Goal: Task Accomplishment & Management: Manage account settings

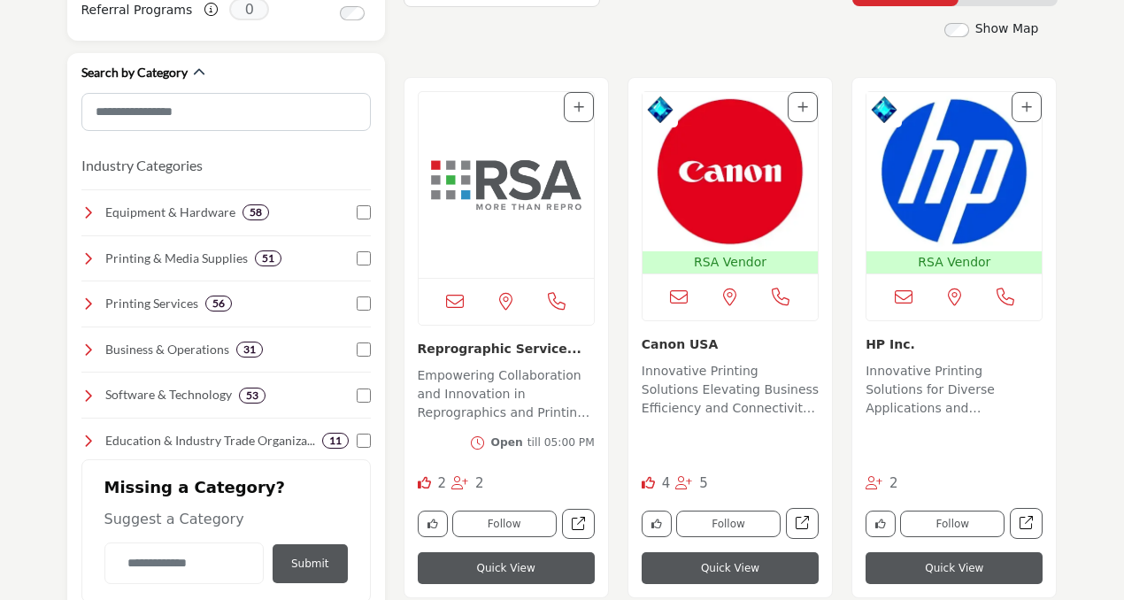
scroll to position [444, 0]
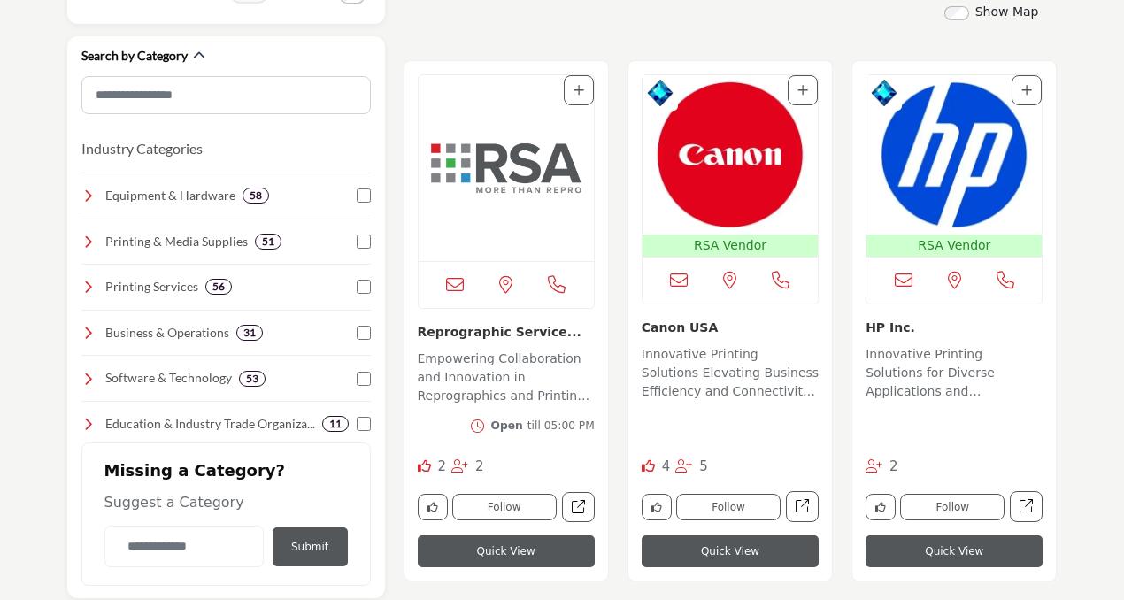
click at [525, 205] on img "Open Listing in new tab" at bounding box center [505, 168] width 175 height 186
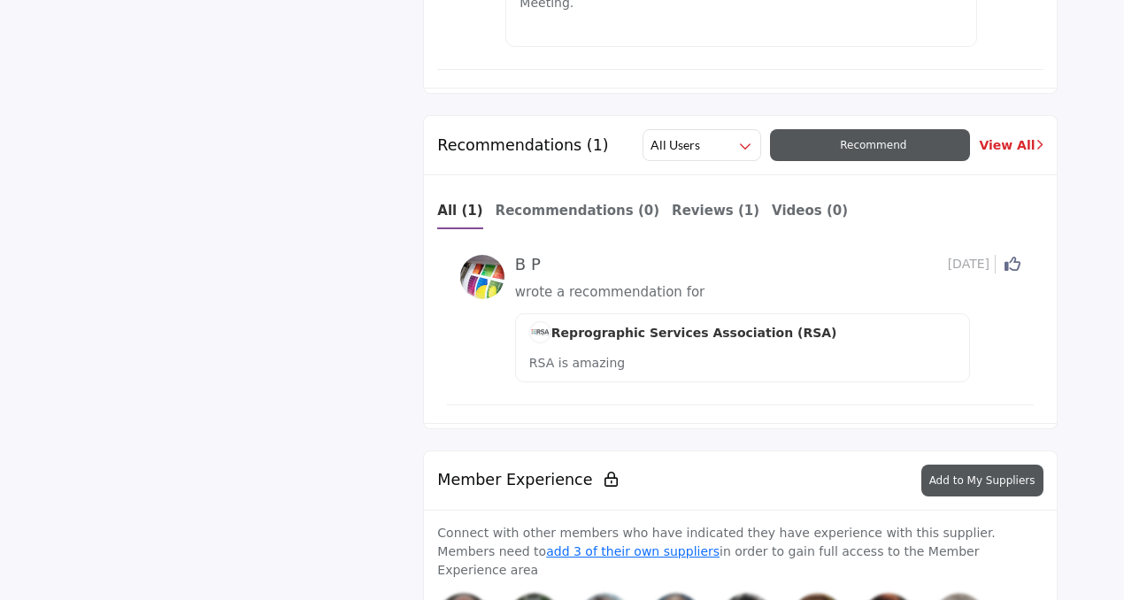
scroll to position [2846, 0]
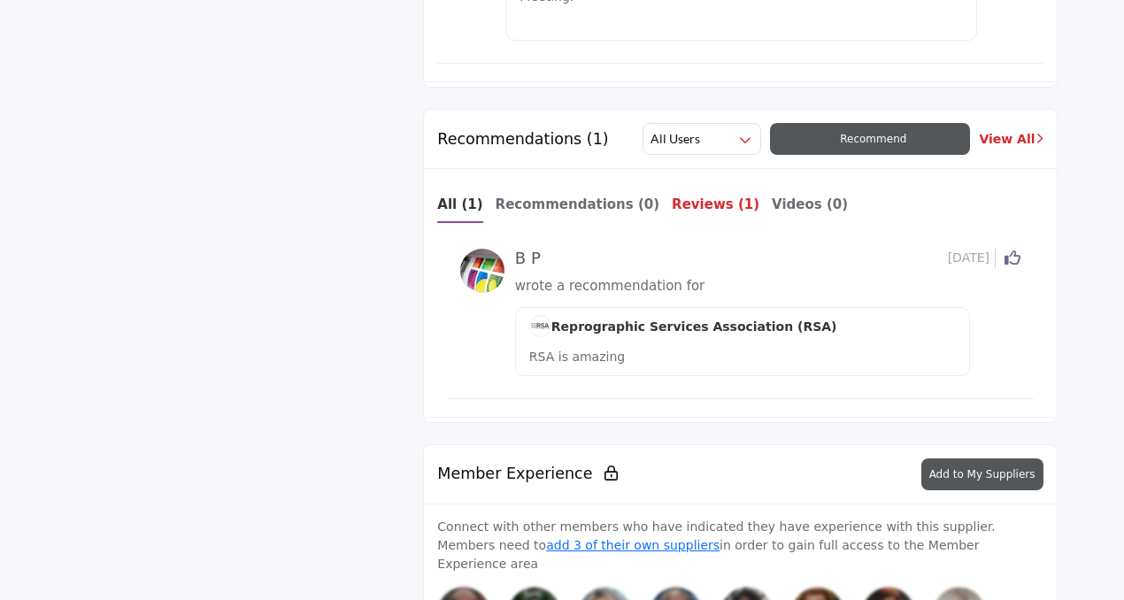
click at [671, 196] on b "Reviews (1)" at bounding box center [715, 204] width 88 height 16
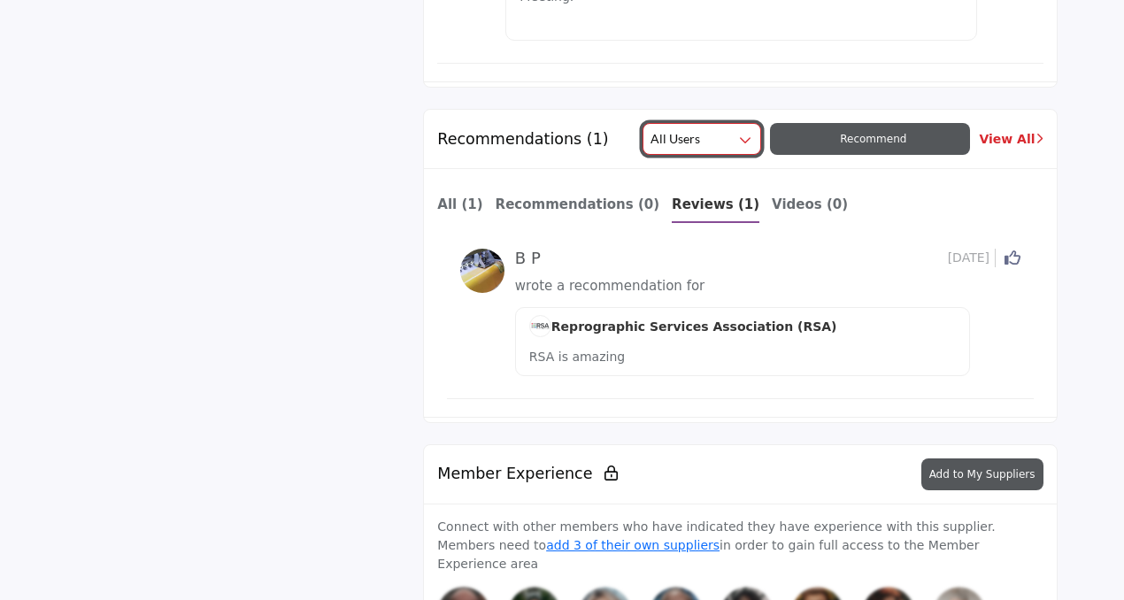
click at [685, 130] on h2 "All Users" at bounding box center [675, 139] width 50 height 18
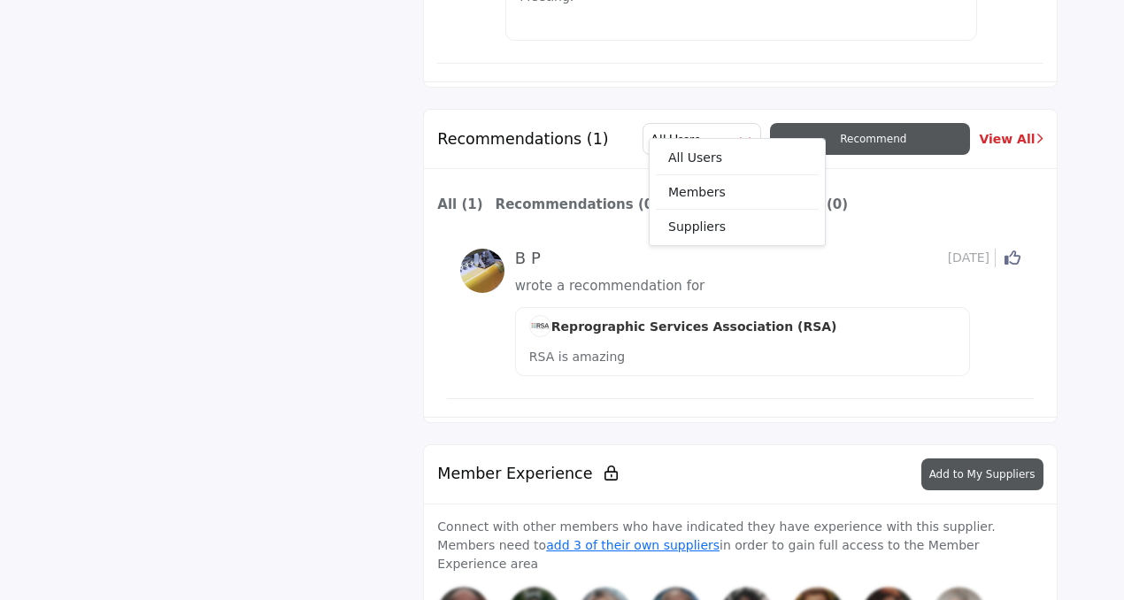
click at [616, 126] on div "Recommendations (1) All Users All Users" at bounding box center [740, 139] width 632 height 59
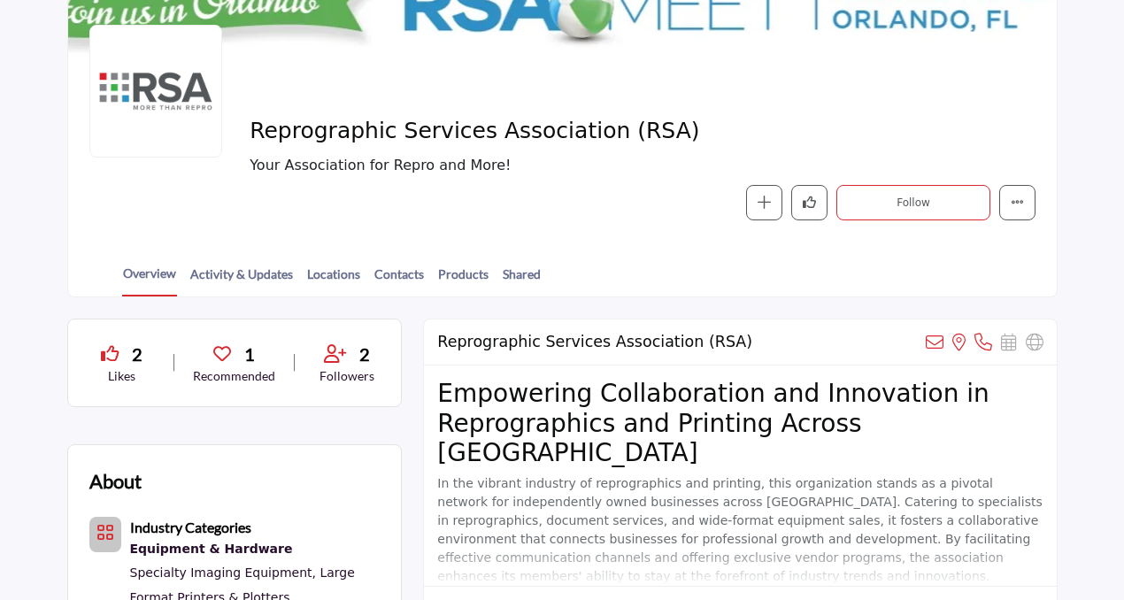
scroll to position [237, 0]
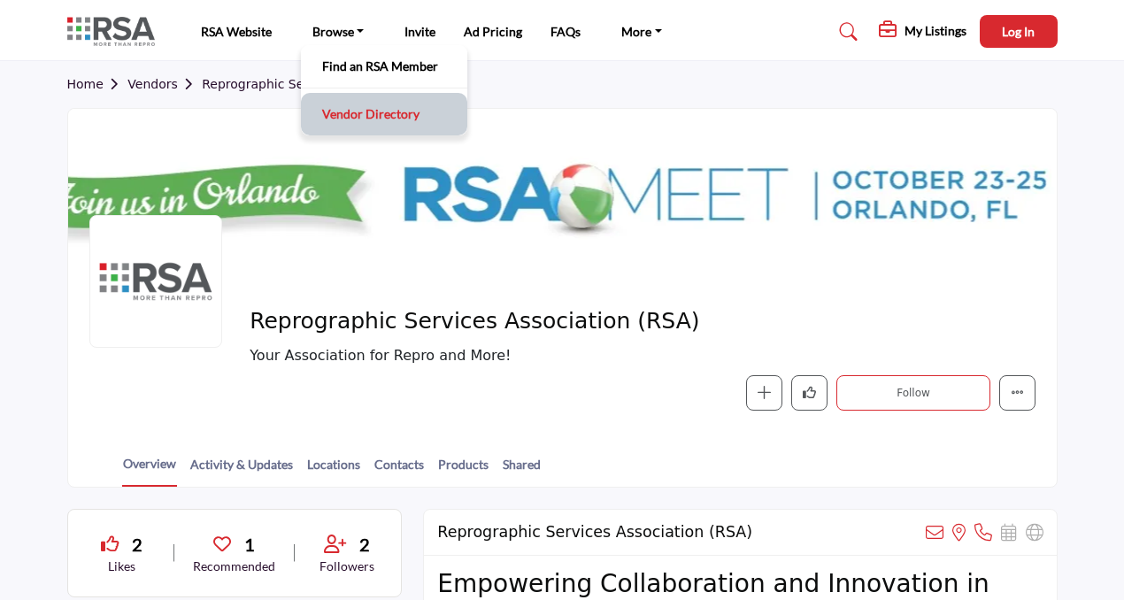
click at [347, 116] on link "Vendor Directory" at bounding box center [384, 114] width 149 height 25
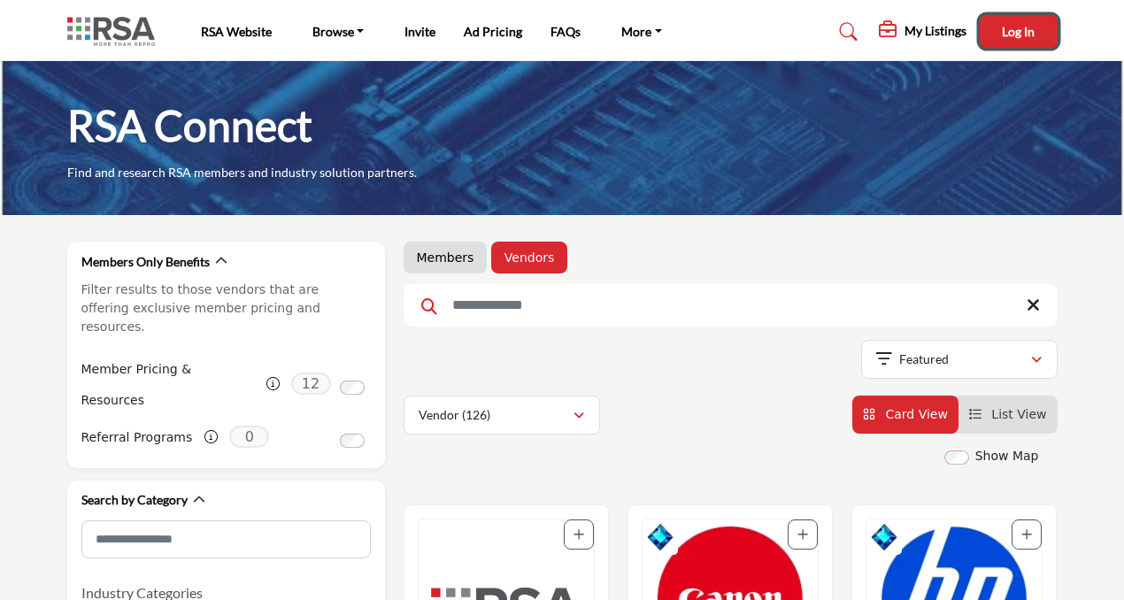
click at [1007, 31] on span "Log In" at bounding box center [1017, 31] width 33 height 15
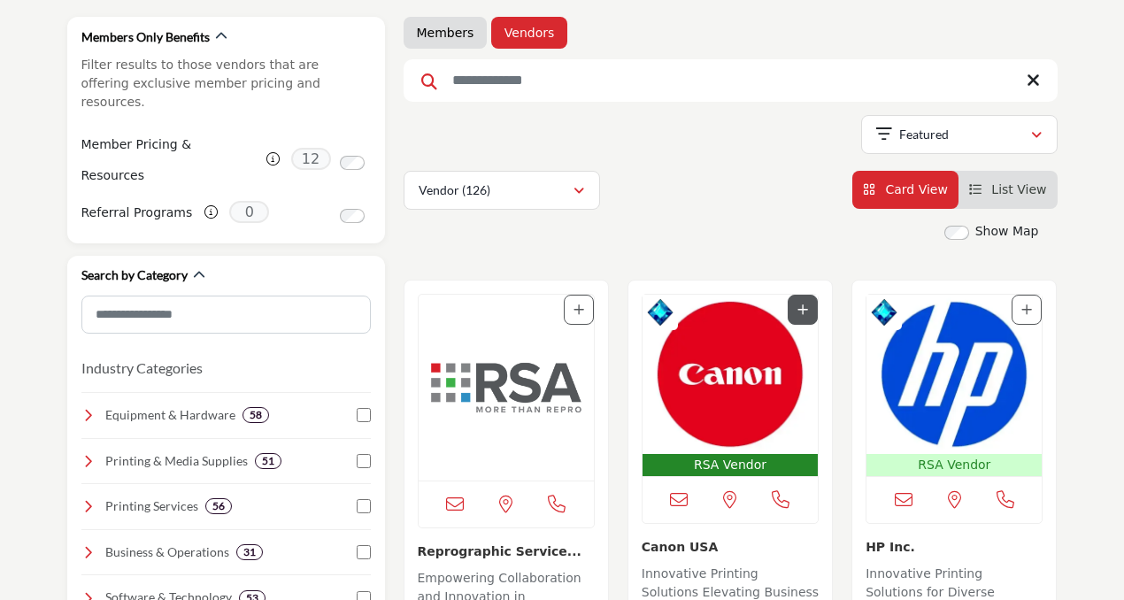
scroll to position [276, 0]
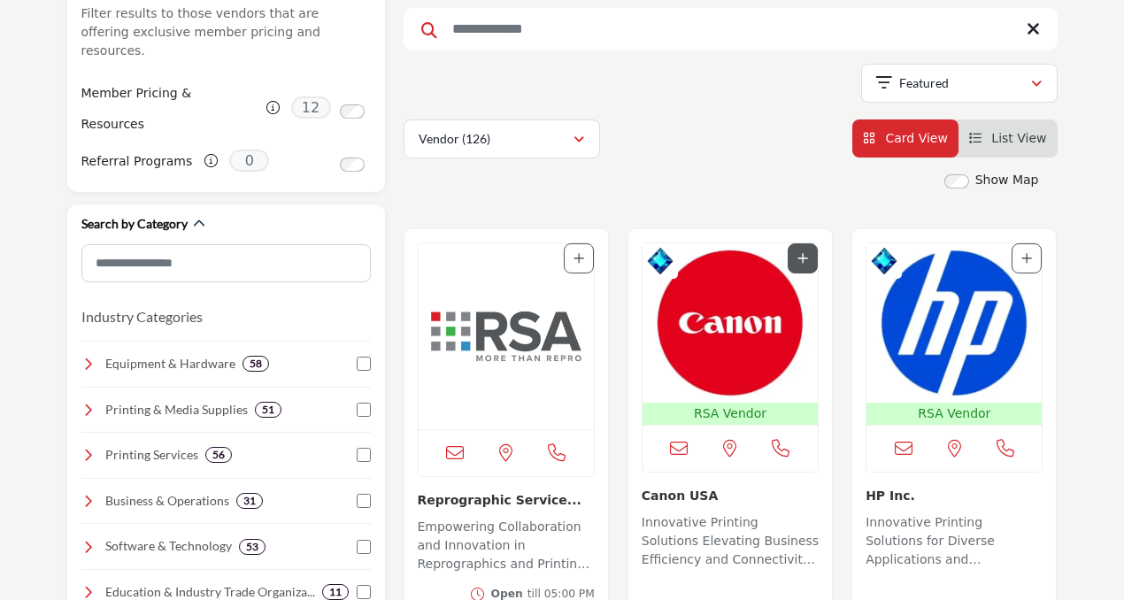
click at [753, 359] on img "Open Listing in new tab" at bounding box center [729, 322] width 175 height 159
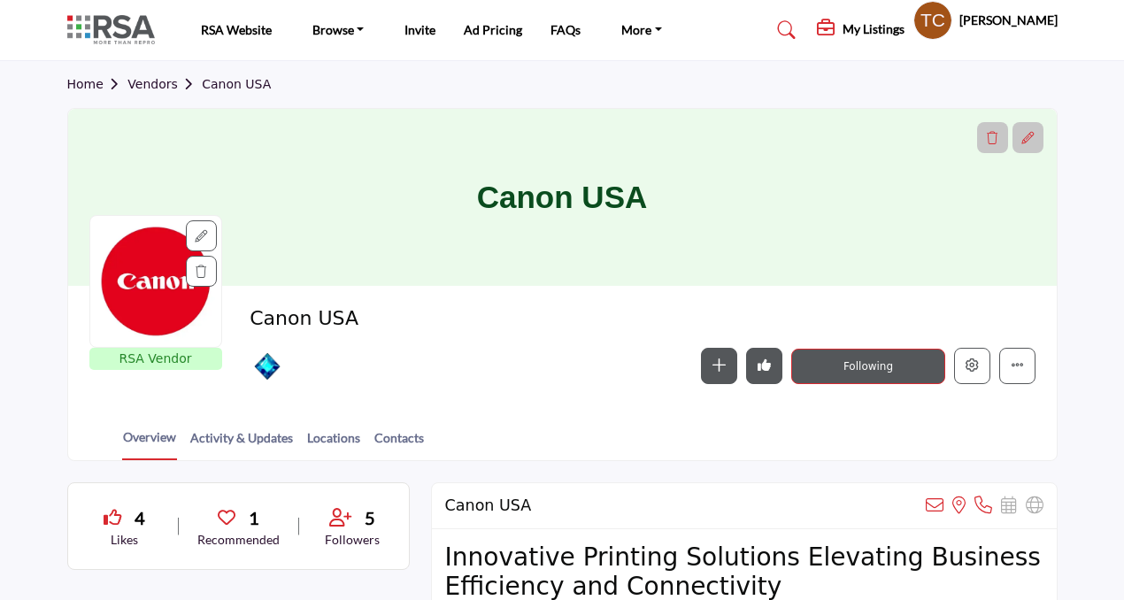
click at [952, 25] on profile-featured-9d57d186-dcdc-4fd1-8698-ebbedcf867ab "Show hide supplier dropdown" at bounding box center [932, 20] width 39 height 39
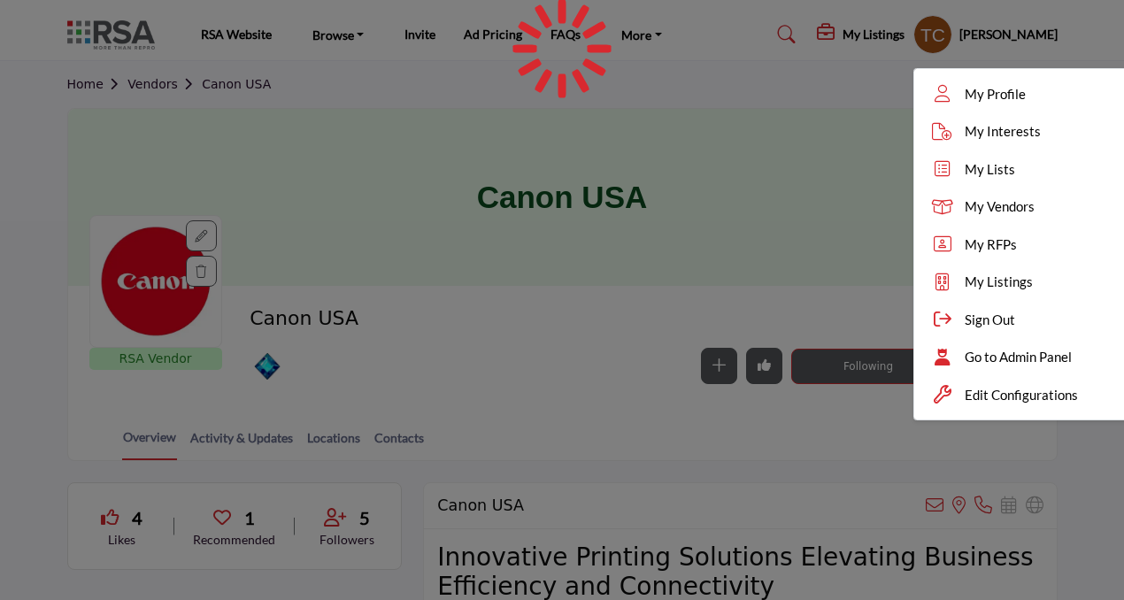
click at [891, 305] on div at bounding box center [562, 300] width 1124 height 600
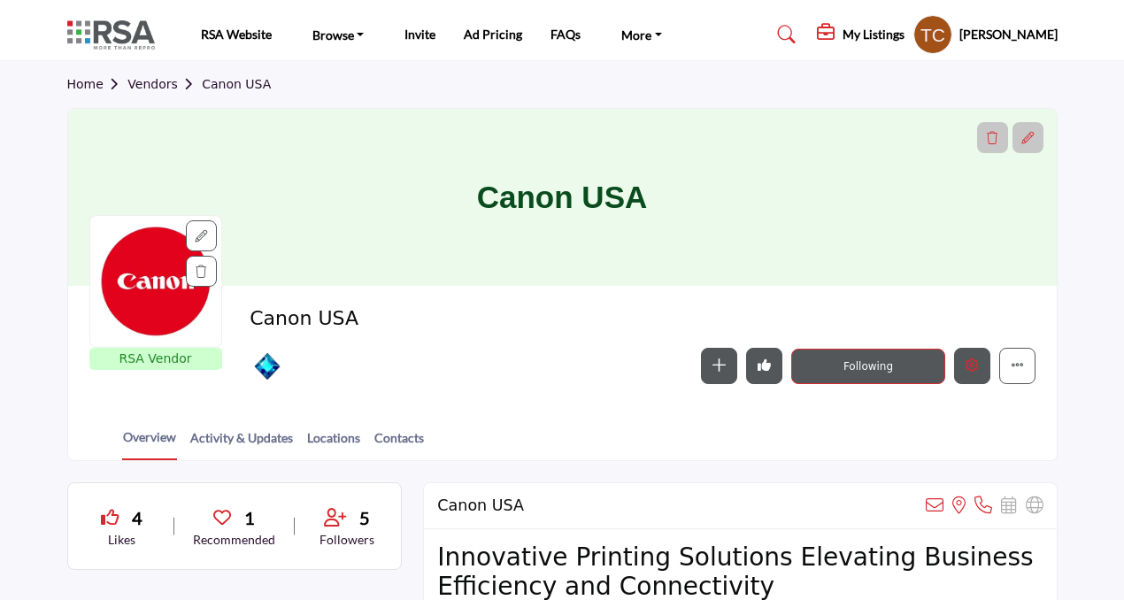
click at [971, 369] on icon "Edit company" at bounding box center [971, 364] width 13 height 13
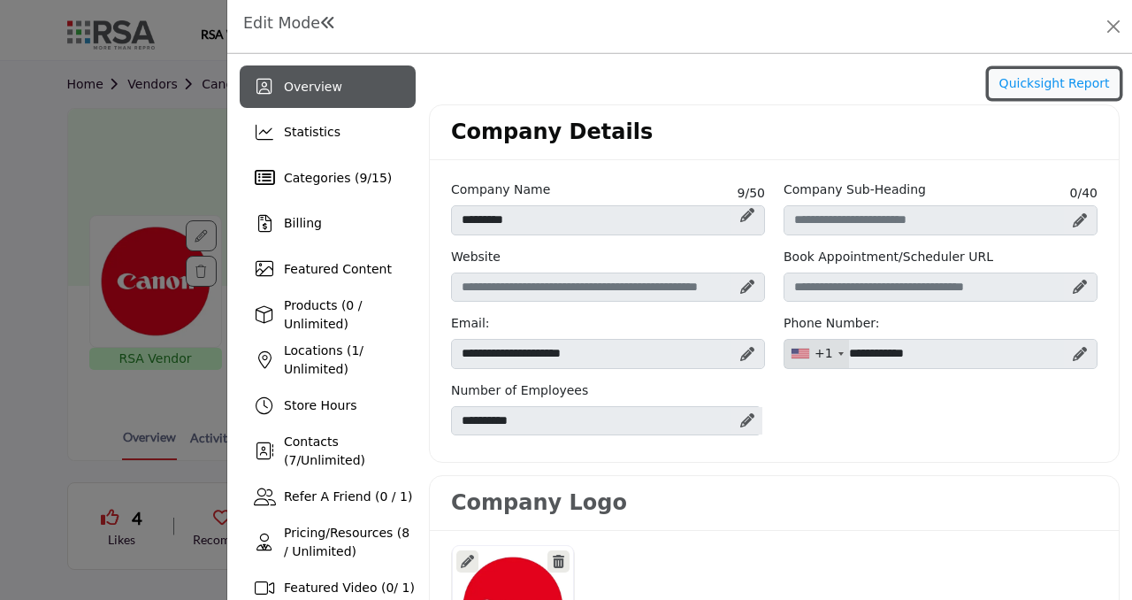
click at [1009, 76] on button "Quicksight Report" at bounding box center [1054, 84] width 131 height 30
click at [740, 283] on icon at bounding box center [747, 287] width 14 height 14
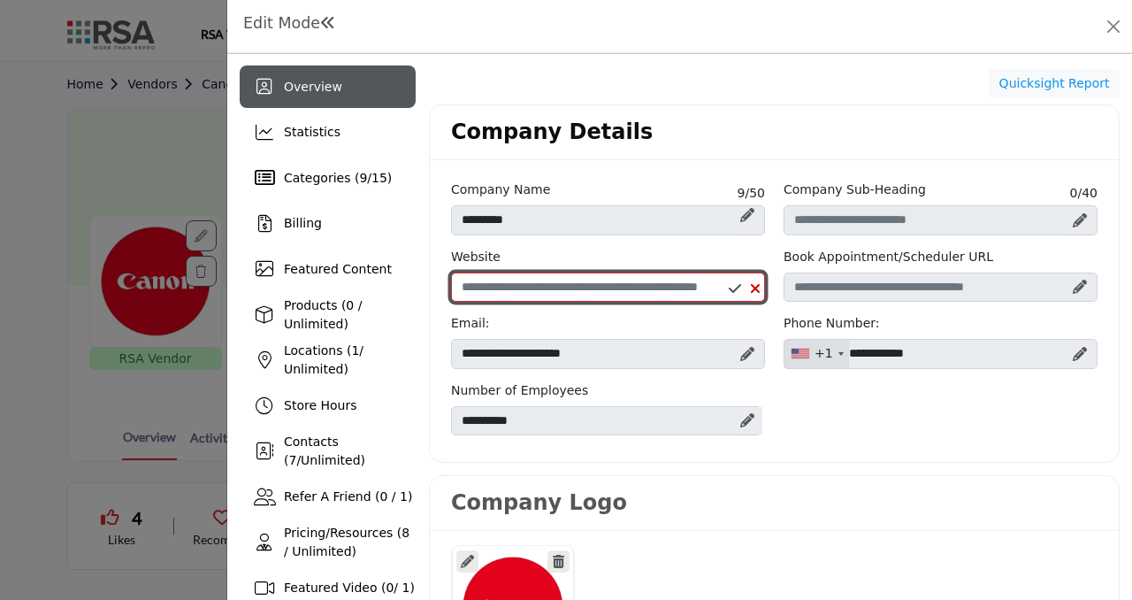
click at [655, 289] on input "Enter company website" at bounding box center [608, 287] width 314 height 30
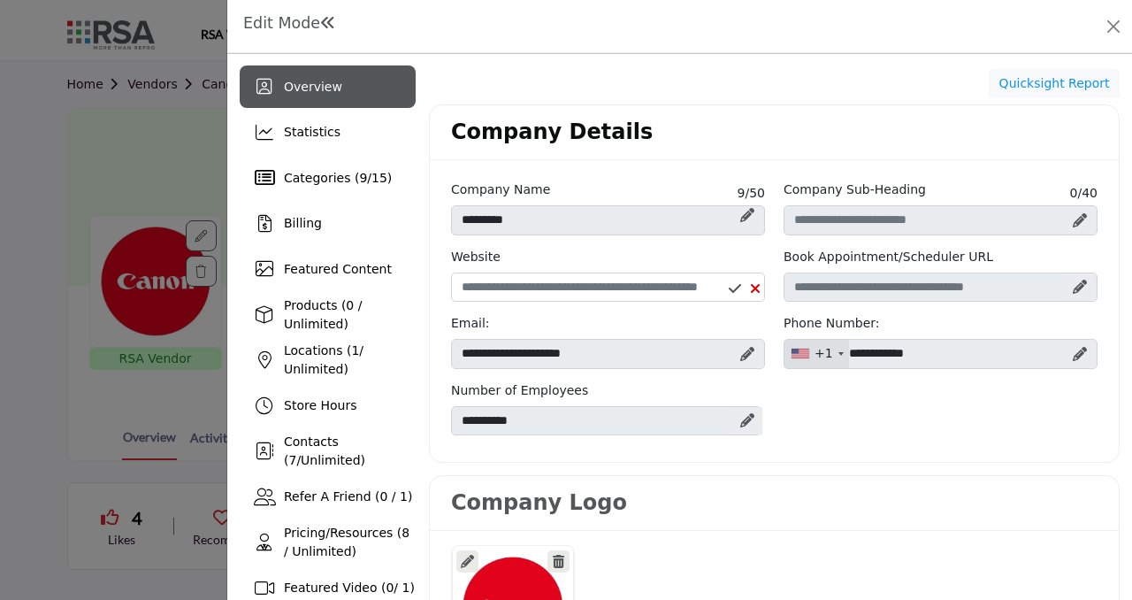
click at [129, 177] on div at bounding box center [566, 300] width 1132 height 600
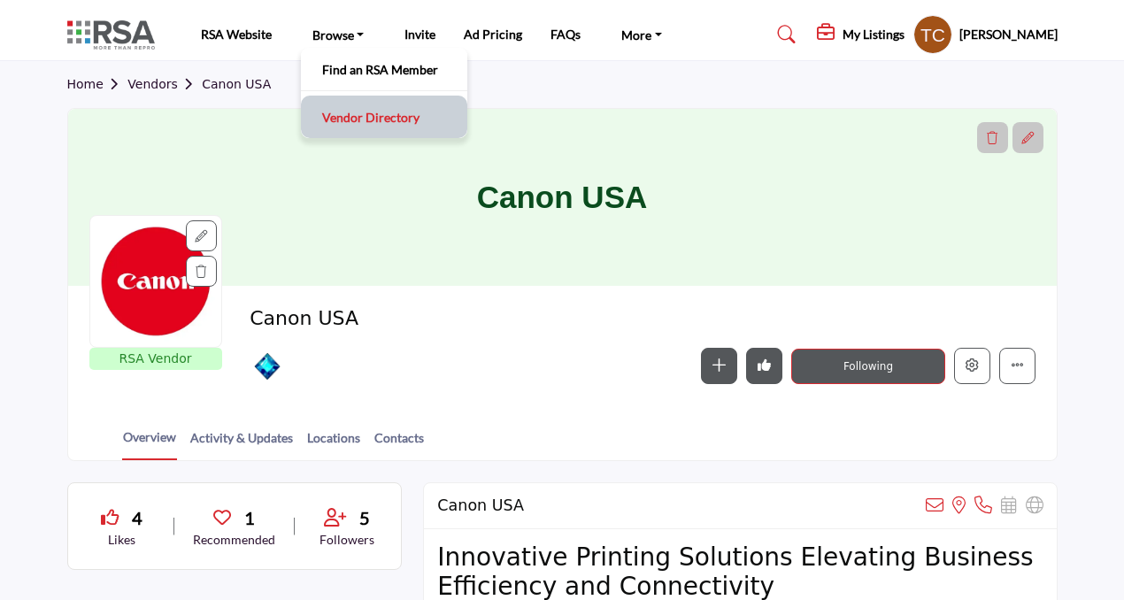
click at [351, 110] on link "Vendor Directory" at bounding box center [384, 116] width 149 height 25
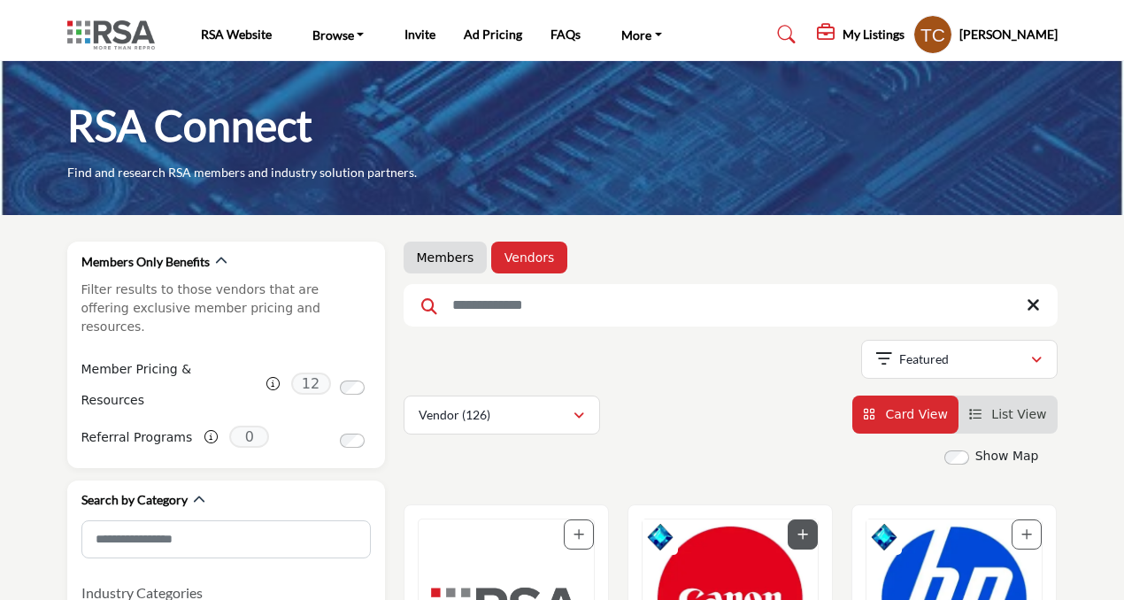
click at [531, 316] on input "Search Keyword" at bounding box center [730, 305] width 654 height 42
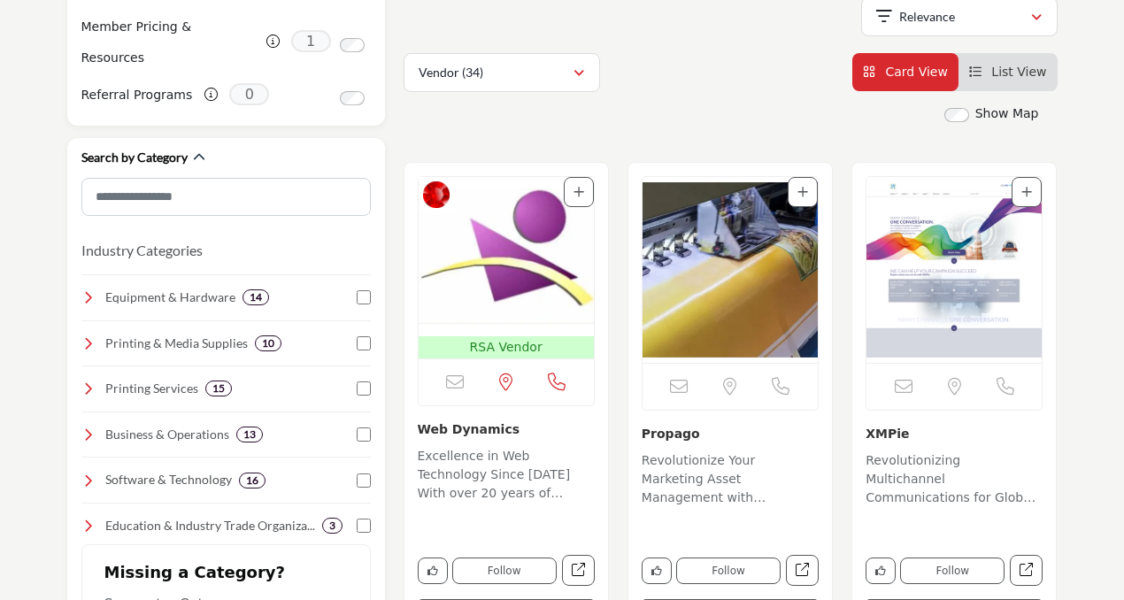
scroll to position [361, 0]
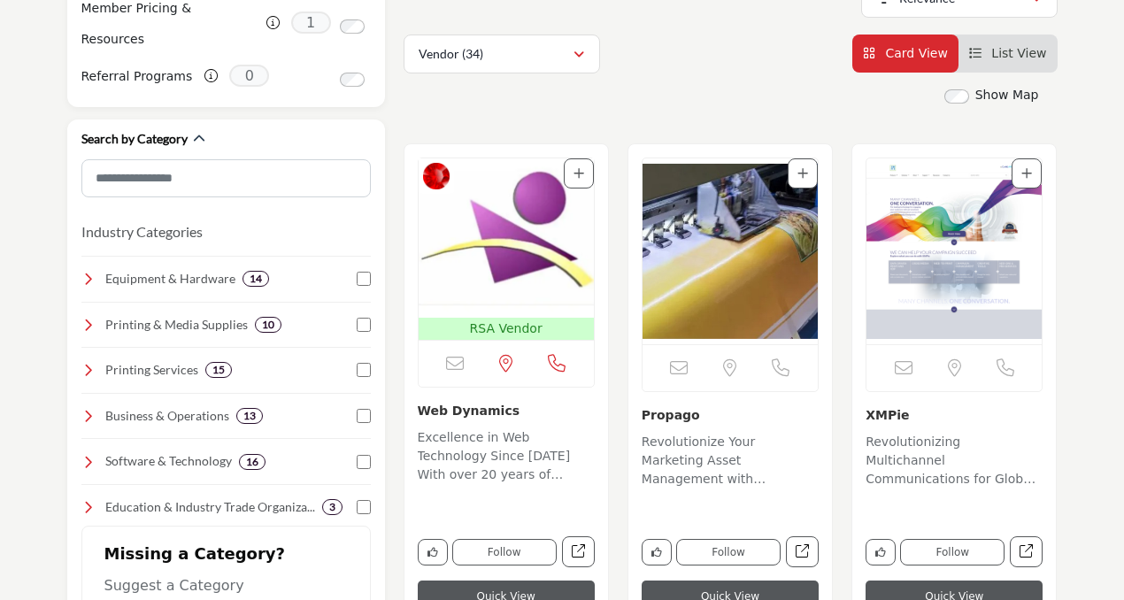
type input "*****"
click at [526, 412] on h3 "Web Dynamics" at bounding box center [506, 410] width 177 height 19
click at [490, 411] on link "Web Dynamics" at bounding box center [469, 410] width 103 height 14
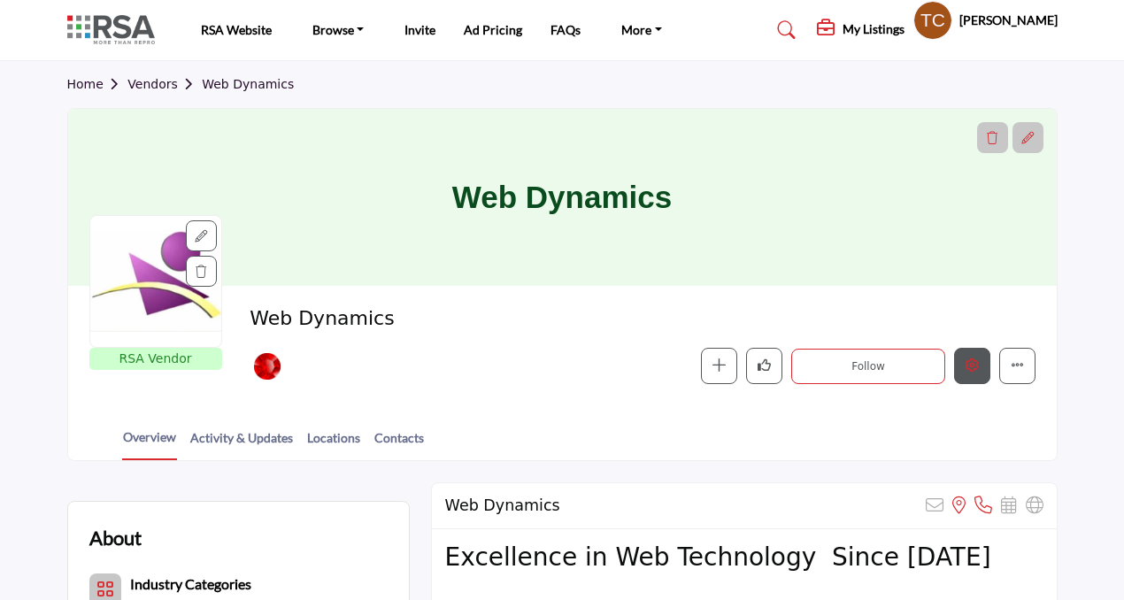
click at [979, 367] on button "Edit company" at bounding box center [972, 366] width 36 height 36
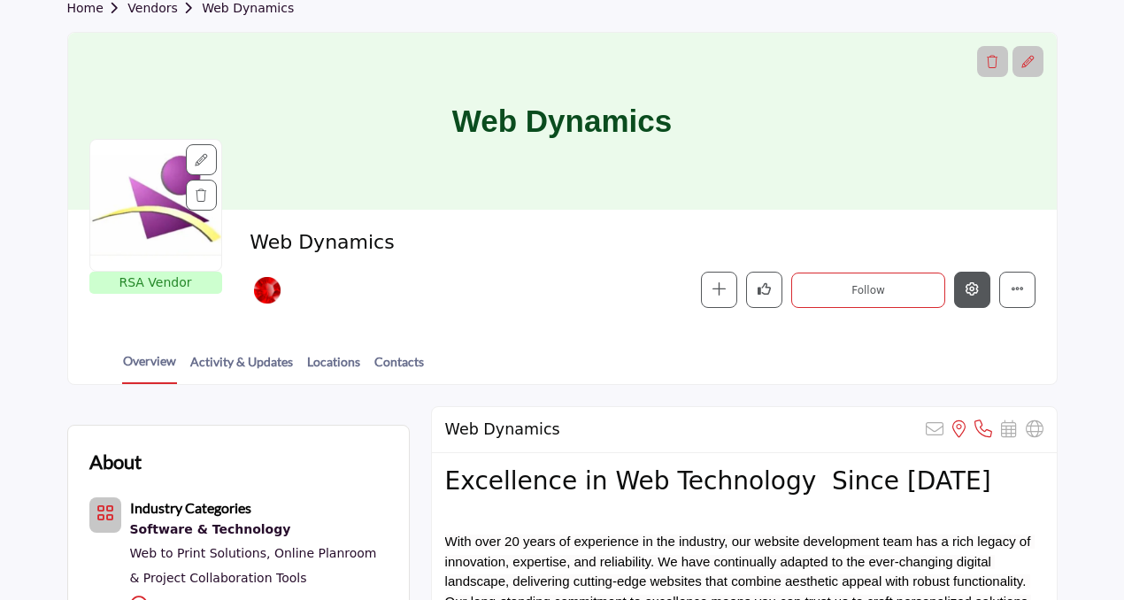
scroll to position [73, 0]
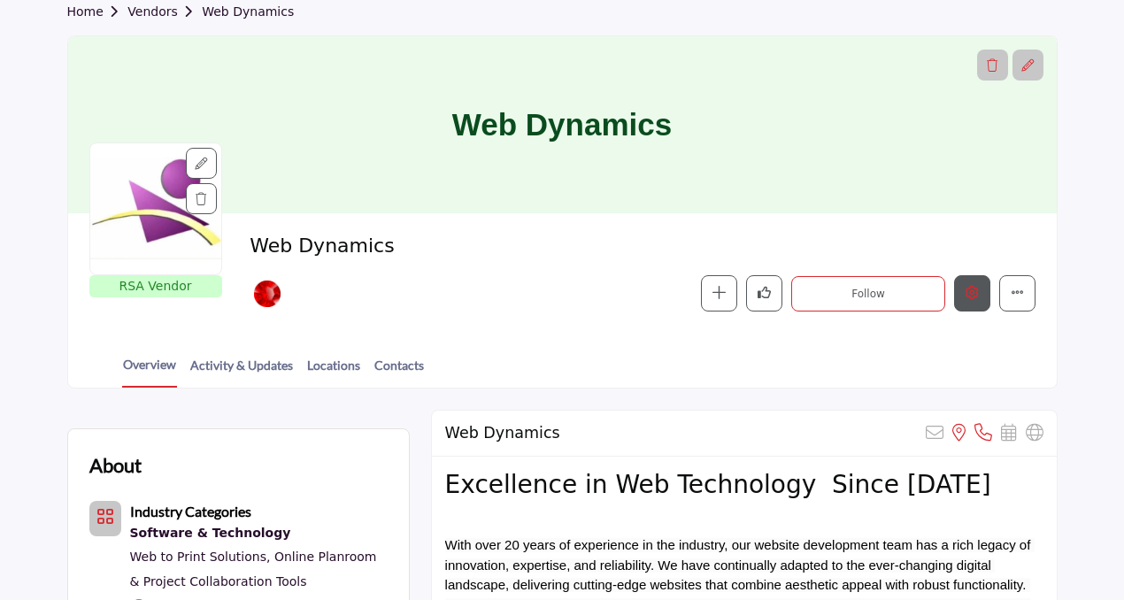
click at [966, 289] on icon "Edit company" at bounding box center [971, 292] width 13 height 13
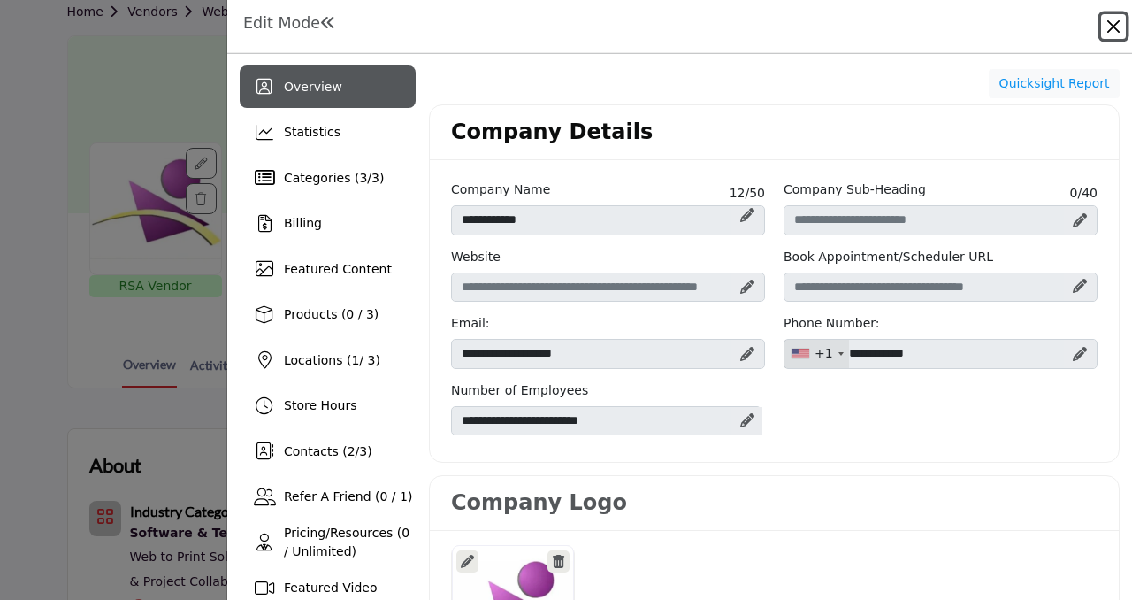
click at [1116, 23] on button "Close" at bounding box center [1113, 26] width 25 height 25
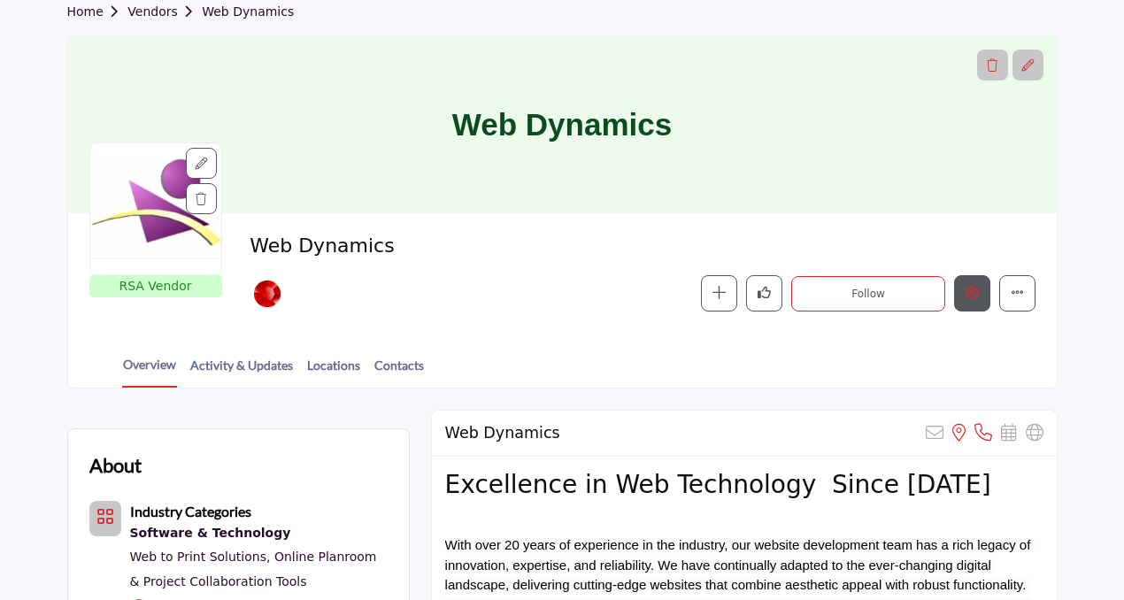
click at [979, 303] on button "Edit company" at bounding box center [972, 293] width 36 height 36
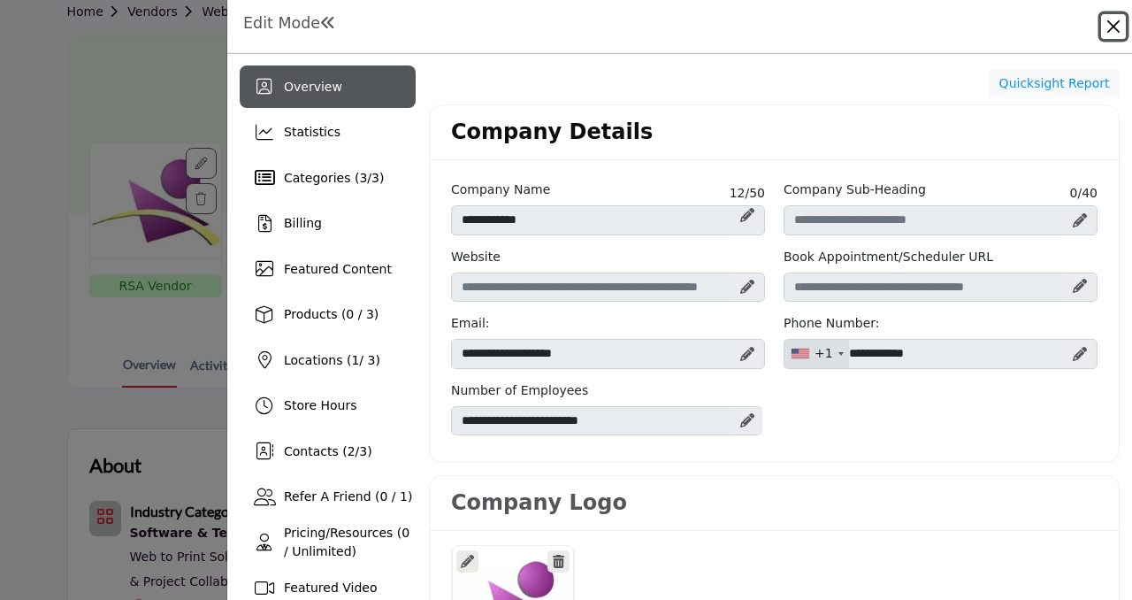
click at [1117, 27] on button "Close" at bounding box center [1113, 26] width 25 height 25
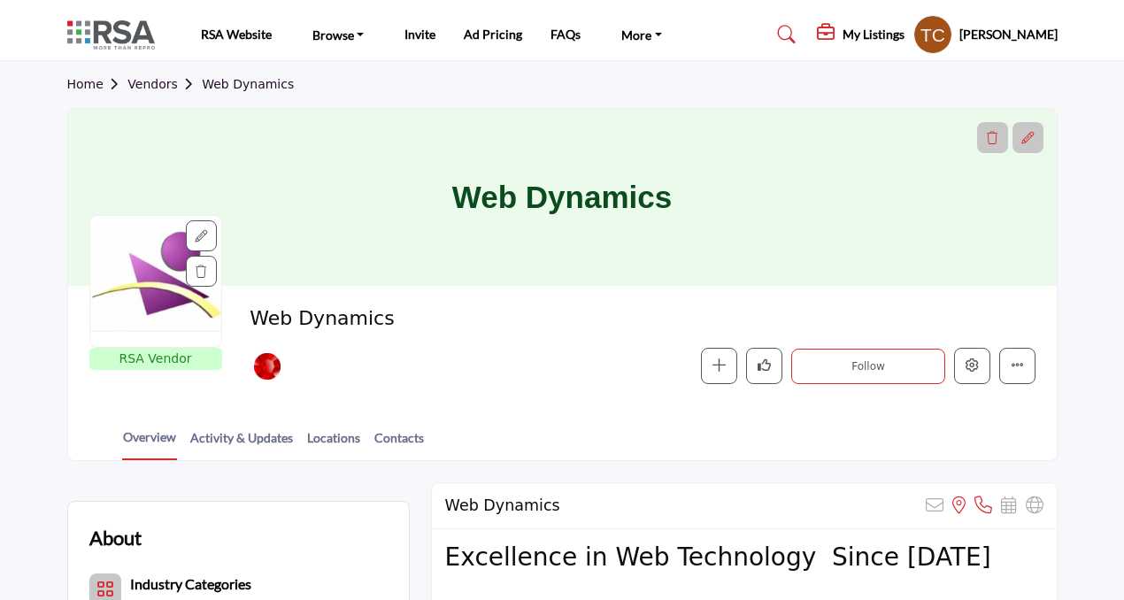
click at [952, 37] on profile-featured-9d57d186-dcdc-4fd1-8698-ebbedcf867ab "Show hide supplier dropdown" at bounding box center [932, 34] width 39 height 39
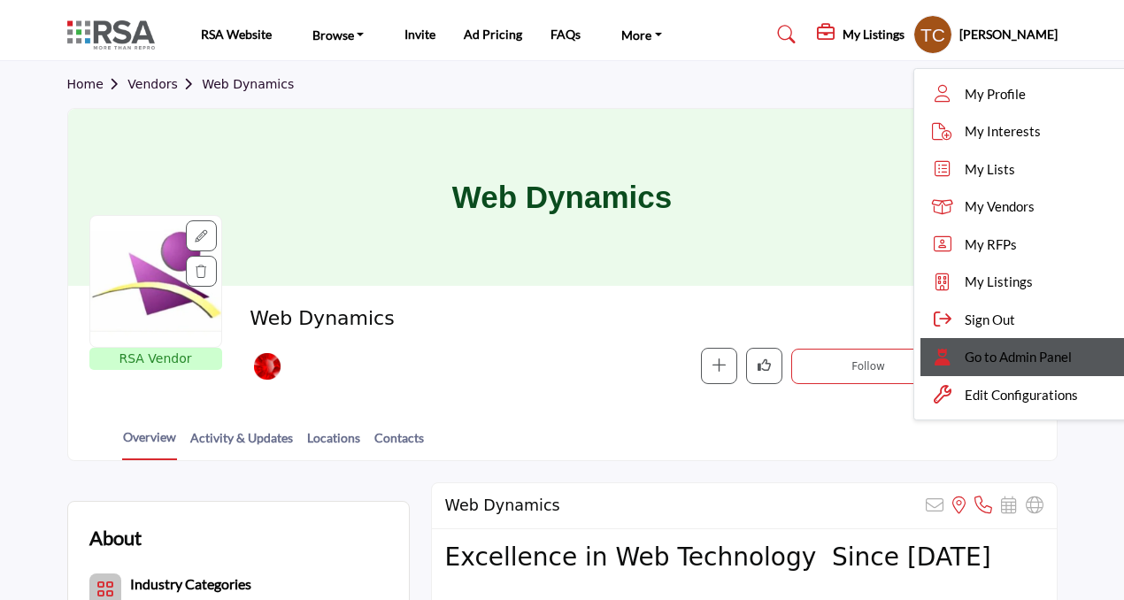
click at [1030, 358] on span "Go to Admin Panel" at bounding box center [1017, 357] width 107 height 20
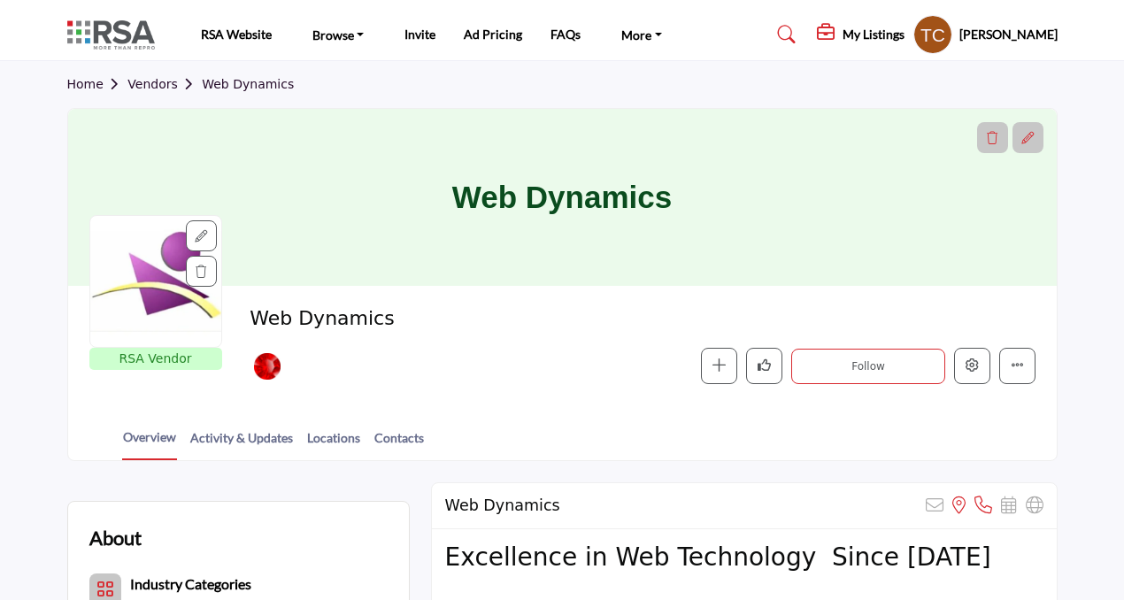
click at [141, 82] on link "Vendors" at bounding box center [164, 84] width 74 height 14
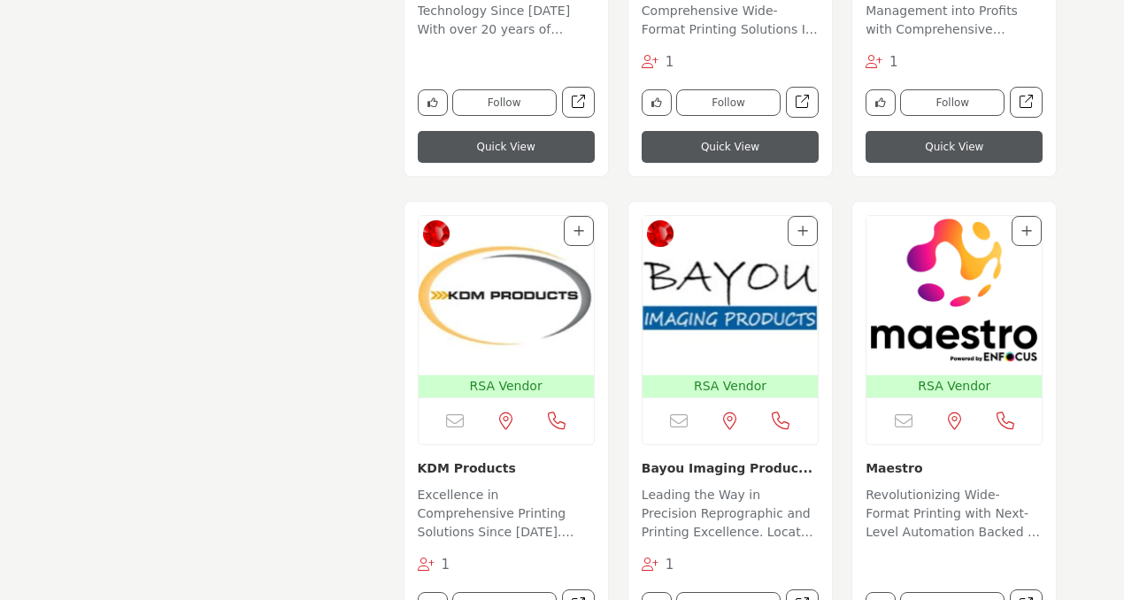
scroll to position [2320, 0]
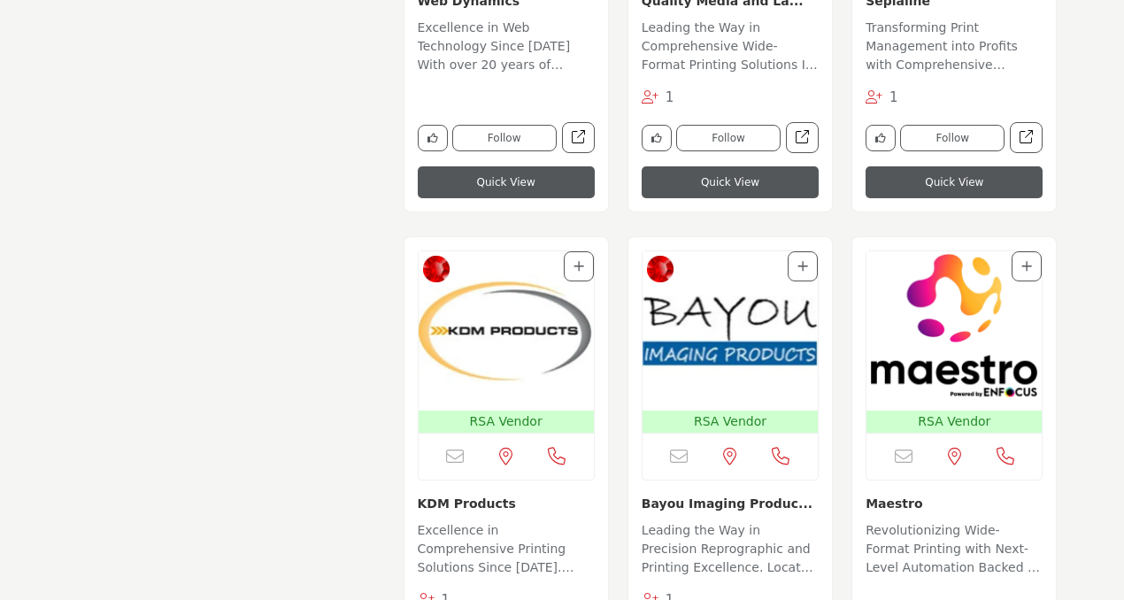
click at [718, 496] on link "Bayou Imaging Produc..." at bounding box center [726, 503] width 171 height 14
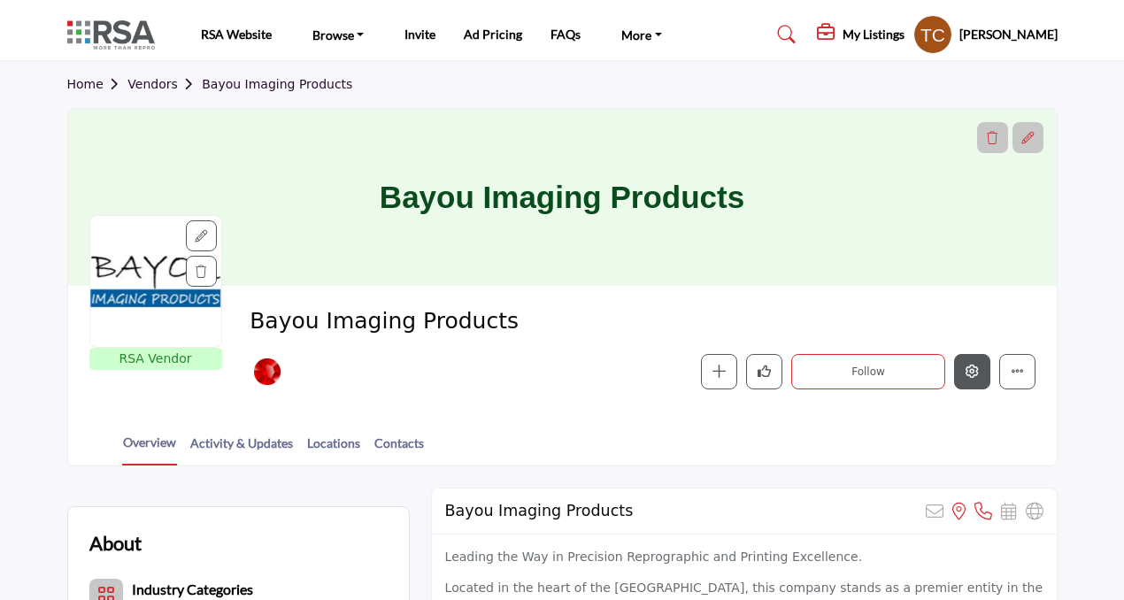
click at [972, 372] on icon "Edit company" at bounding box center [971, 370] width 13 height 13
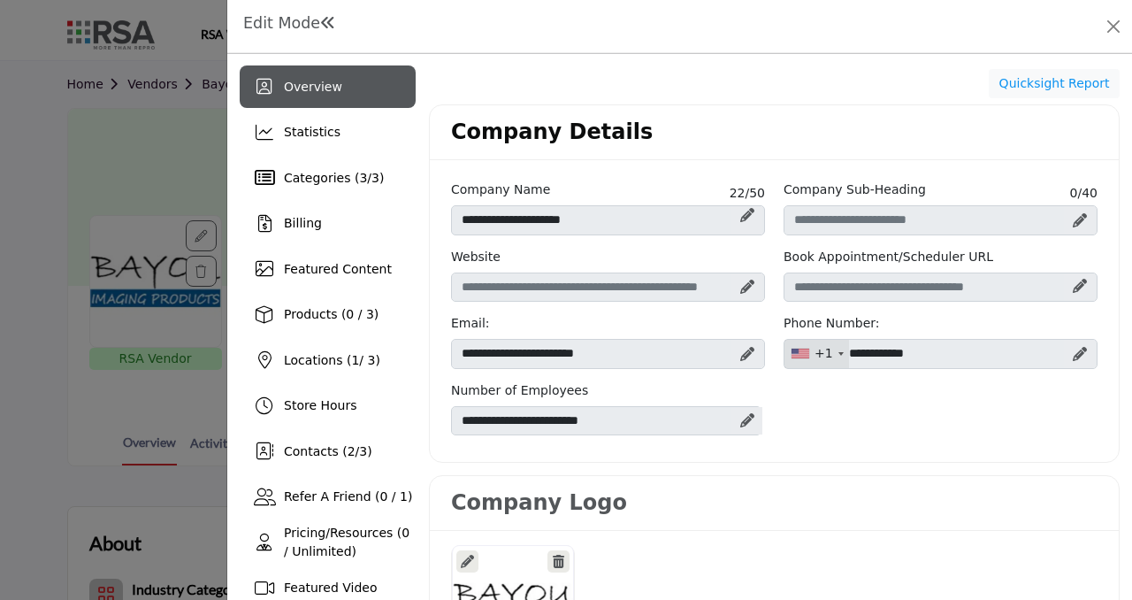
click at [740, 287] on icon at bounding box center [747, 287] width 14 height 14
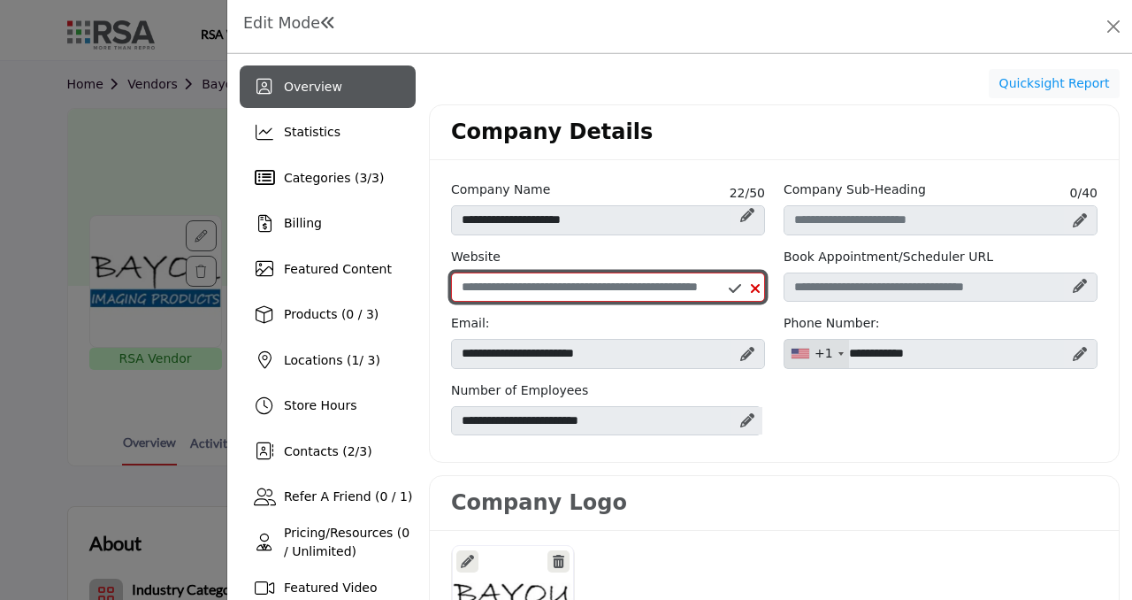
click at [532, 289] on input "Enter company website" at bounding box center [608, 287] width 314 height 30
paste input "**********"
click at [460, 289] on input "**********" at bounding box center [608, 287] width 314 height 30
type input "**********"
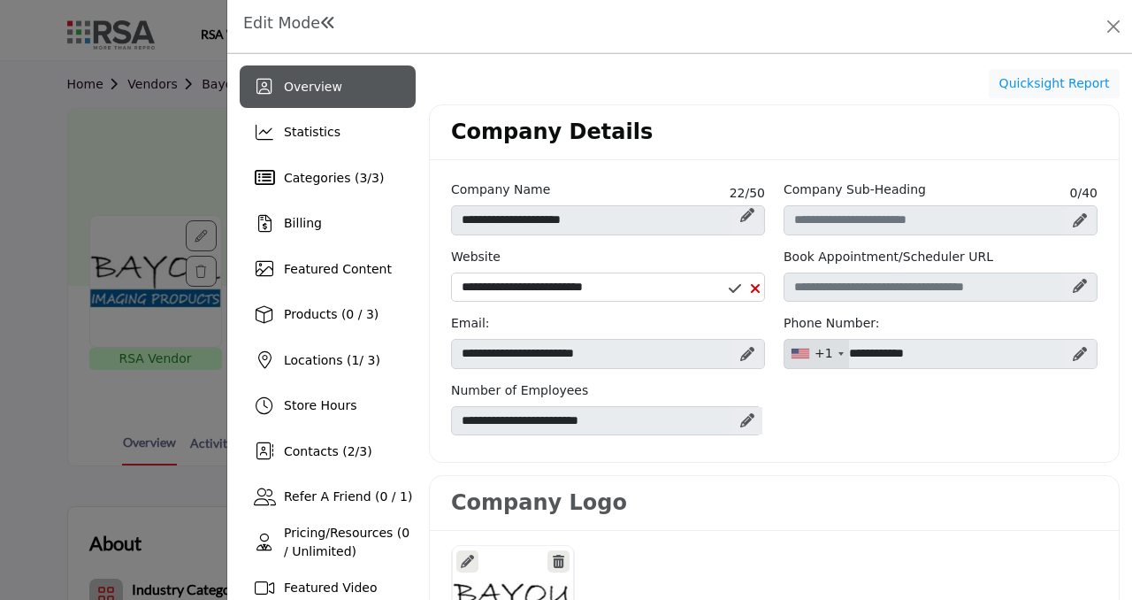
click at [733, 287] on icon at bounding box center [735, 288] width 12 height 14
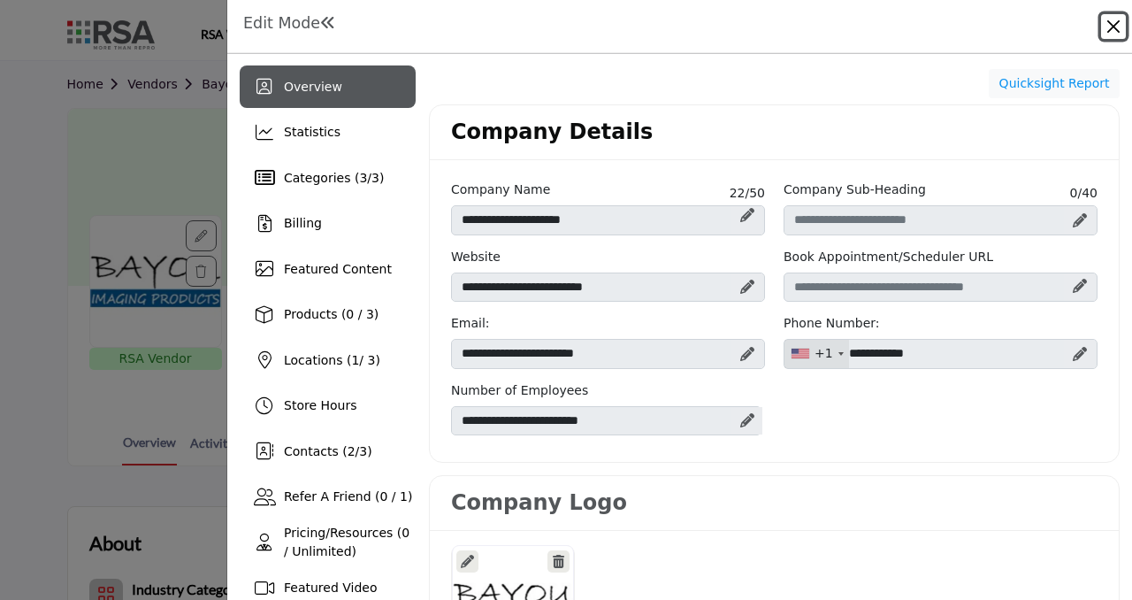
click at [1113, 27] on button "Close" at bounding box center [1113, 26] width 25 height 25
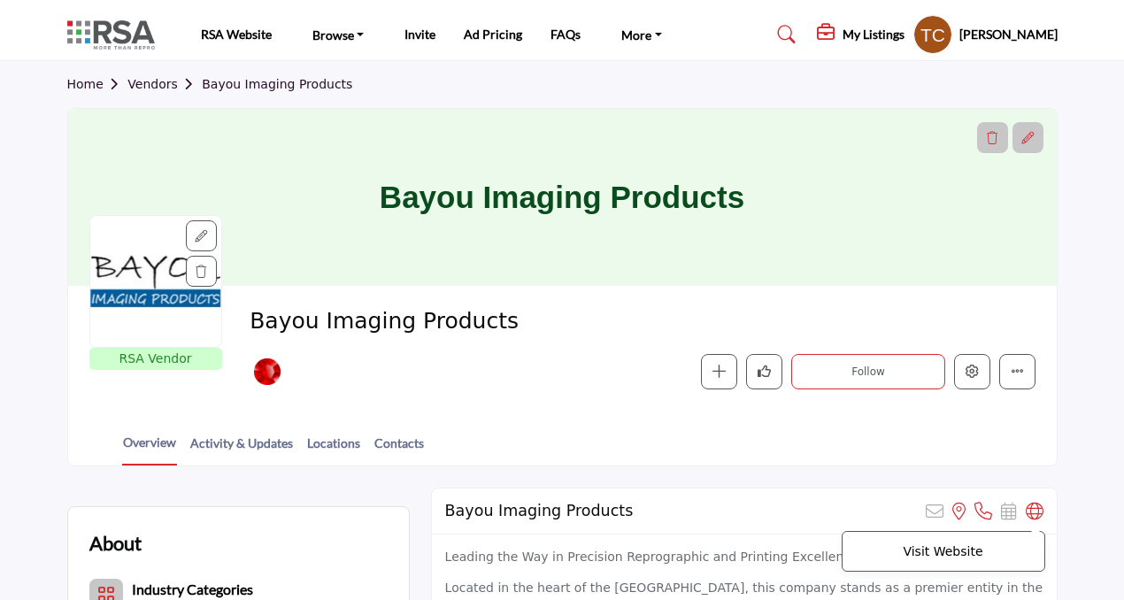
click at [1039, 510] on icon at bounding box center [1034, 511] width 18 height 18
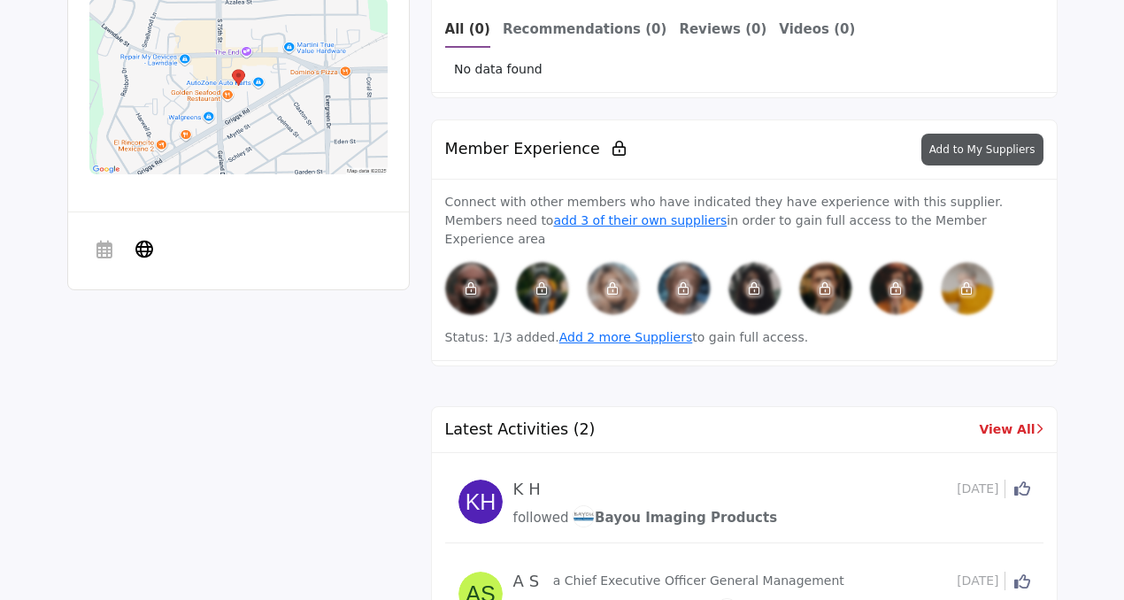
scroll to position [912, 0]
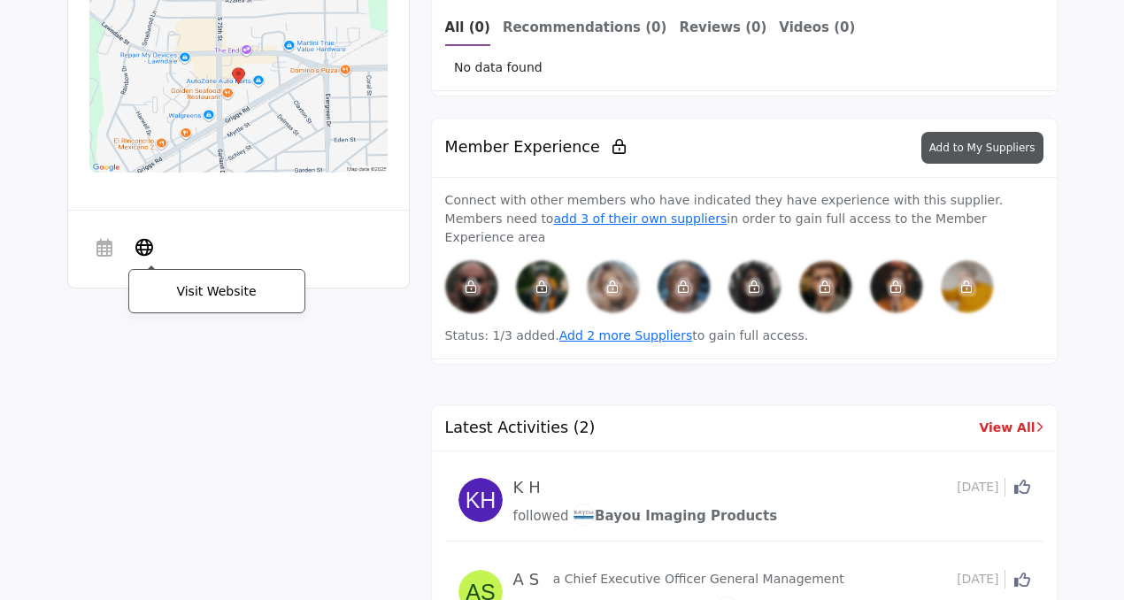
click at [143, 245] on icon at bounding box center [144, 246] width 18 height 21
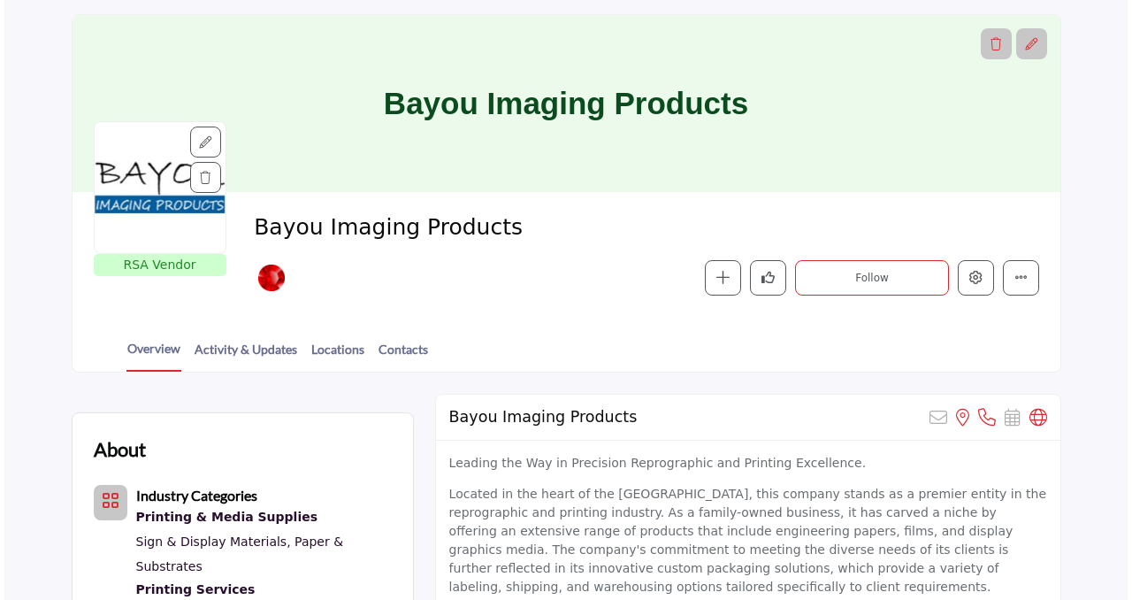
scroll to position [62, 0]
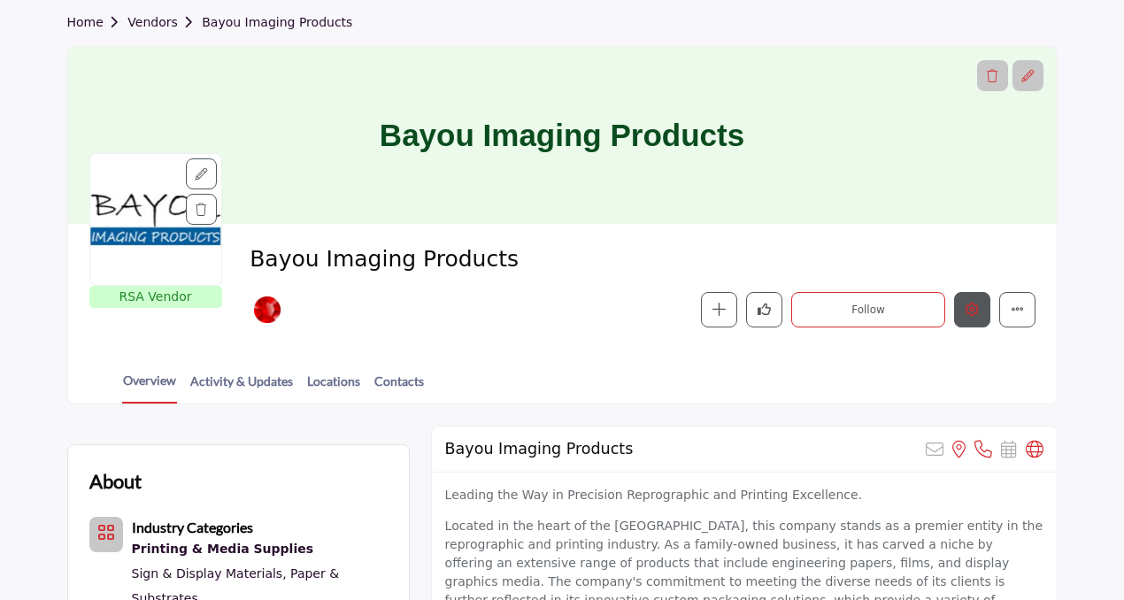
click at [965, 306] on icon "Edit company" at bounding box center [971, 309] width 13 height 13
